Goal: Check status

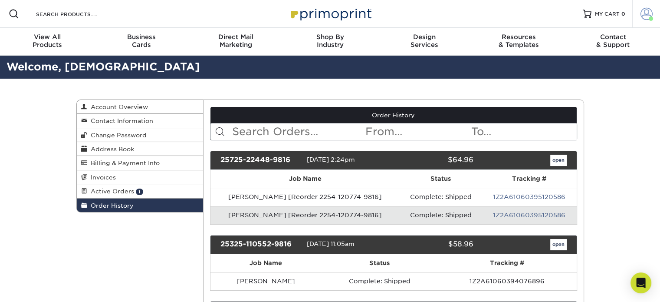
click at [649, 17] on span at bounding box center [651, 18] width 4 height 4
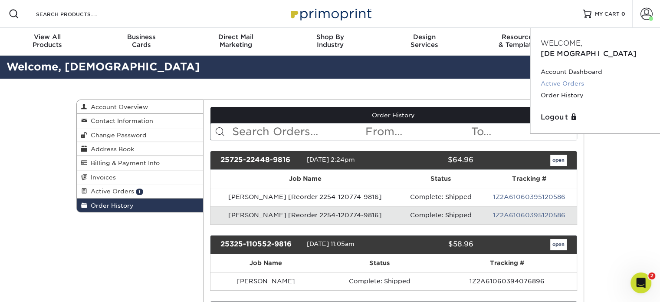
click at [557, 78] on link "Active Orders" at bounding box center [595, 84] width 109 height 12
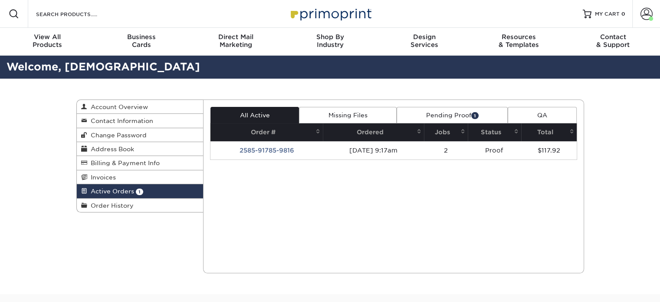
click at [452, 125] on th "Jobs" at bounding box center [446, 132] width 44 height 18
click at [447, 116] on link "Pending Proof 1" at bounding box center [452, 115] width 111 height 16
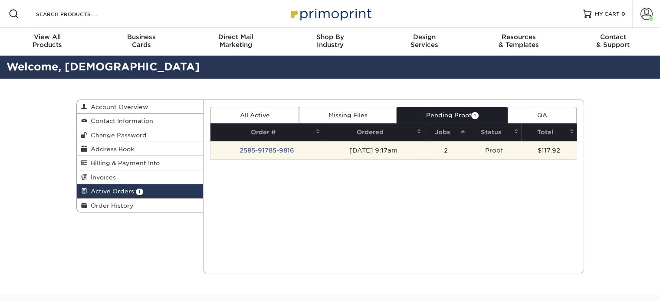
click at [270, 151] on td "2585-91785-9816" at bounding box center [267, 150] width 112 height 18
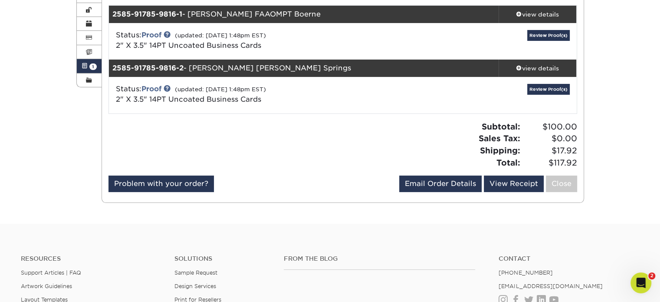
scroll to position [126, 0]
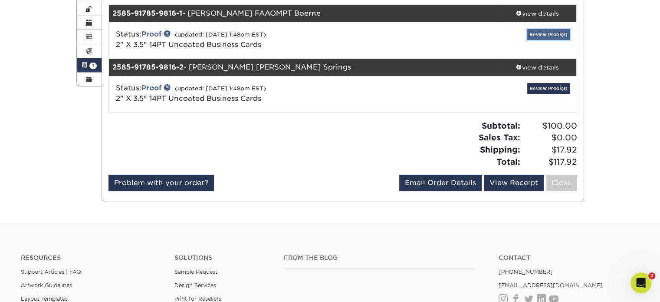
click at [542, 33] on link "Review Proof(s)" at bounding box center [548, 34] width 43 height 11
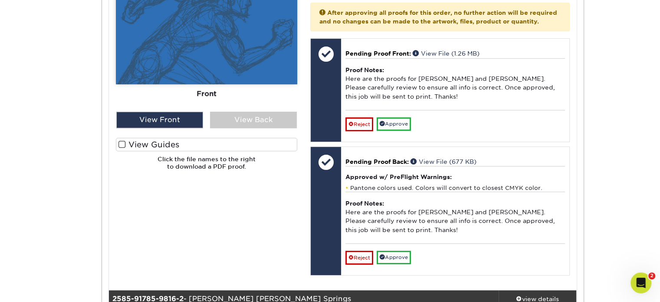
scroll to position [418, 0]
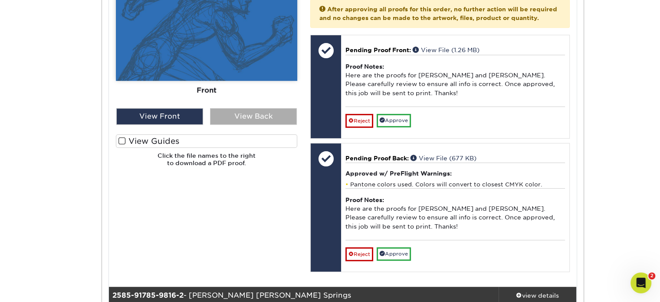
click at [254, 119] on div "View Back" at bounding box center [253, 116] width 87 height 16
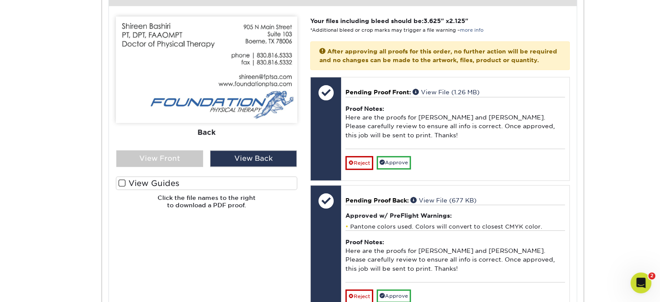
scroll to position [385, 0]
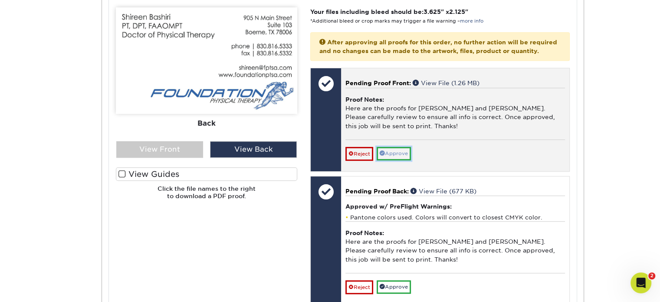
click at [402, 159] on link "Approve" at bounding box center [394, 153] width 34 height 13
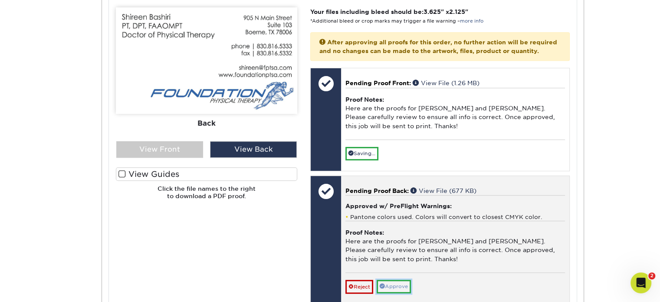
click at [396, 293] on link "Approve" at bounding box center [394, 286] width 34 height 13
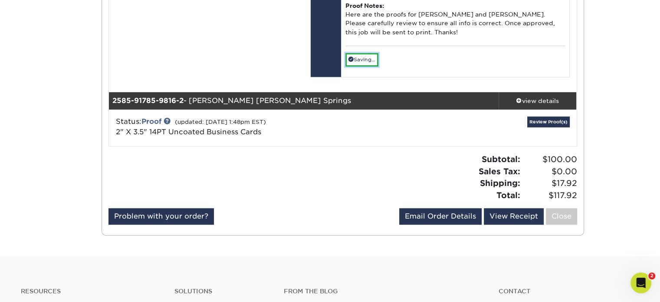
scroll to position [613, 0]
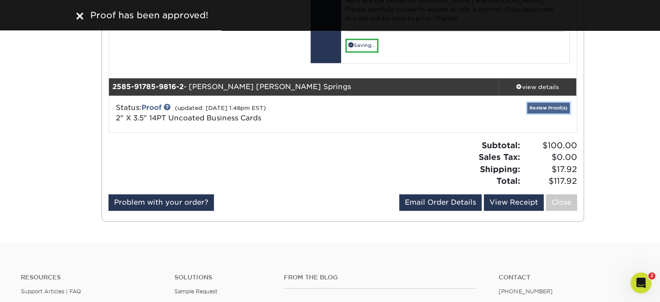
click at [545, 113] on link "Review Proof(s)" at bounding box center [548, 107] width 43 height 11
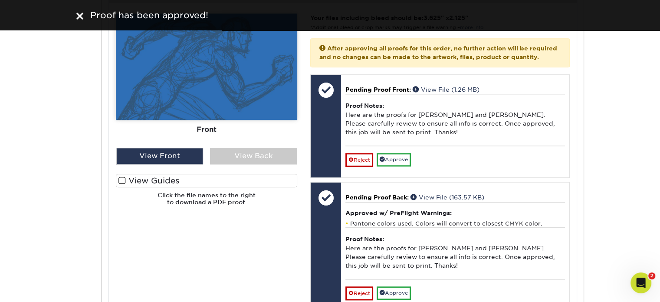
scroll to position [927, 0]
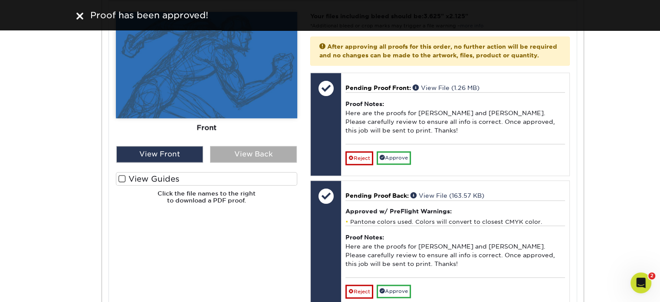
click at [240, 160] on div "View Back" at bounding box center [253, 154] width 87 height 16
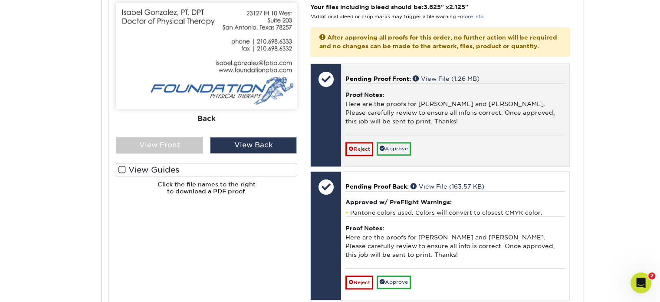
scroll to position [939, 0]
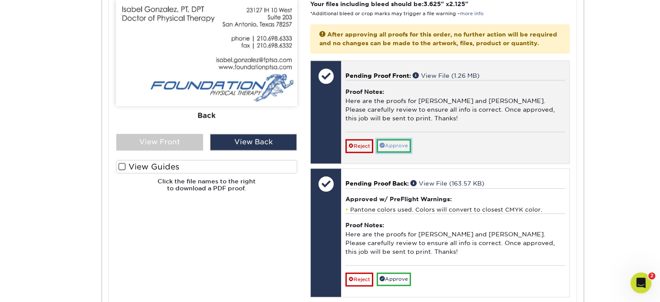
click at [396, 152] on link "Approve" at bounding box center [394, 145] width 34 height 13
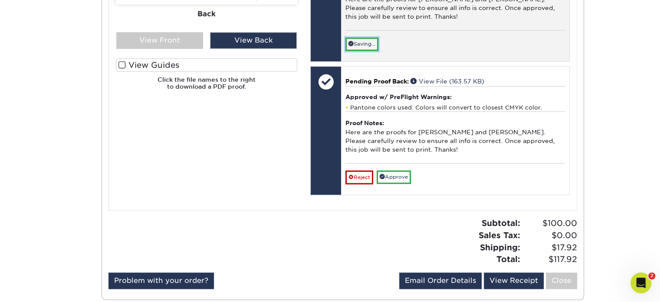
scroll to position [1046, 0]
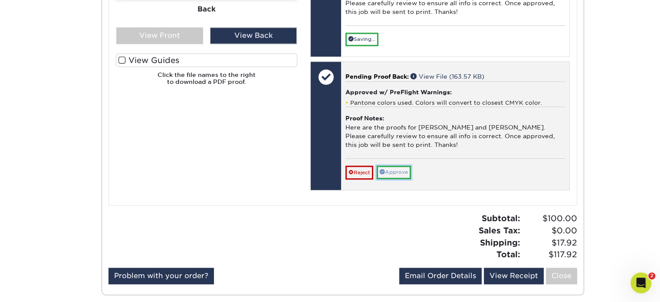
click at [403, 179] on link "Approve" at bounding box center [394, 171] width 34 height 13
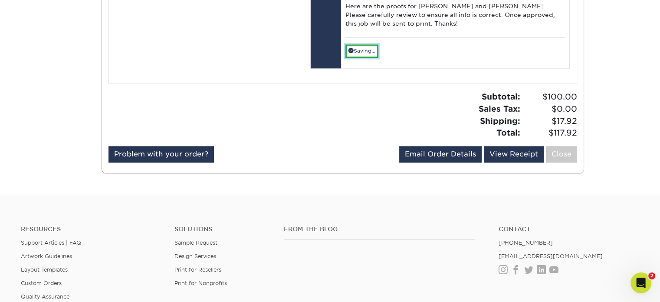
scroll to position [1167, 0]
